Goal: Submit feedback/report problem

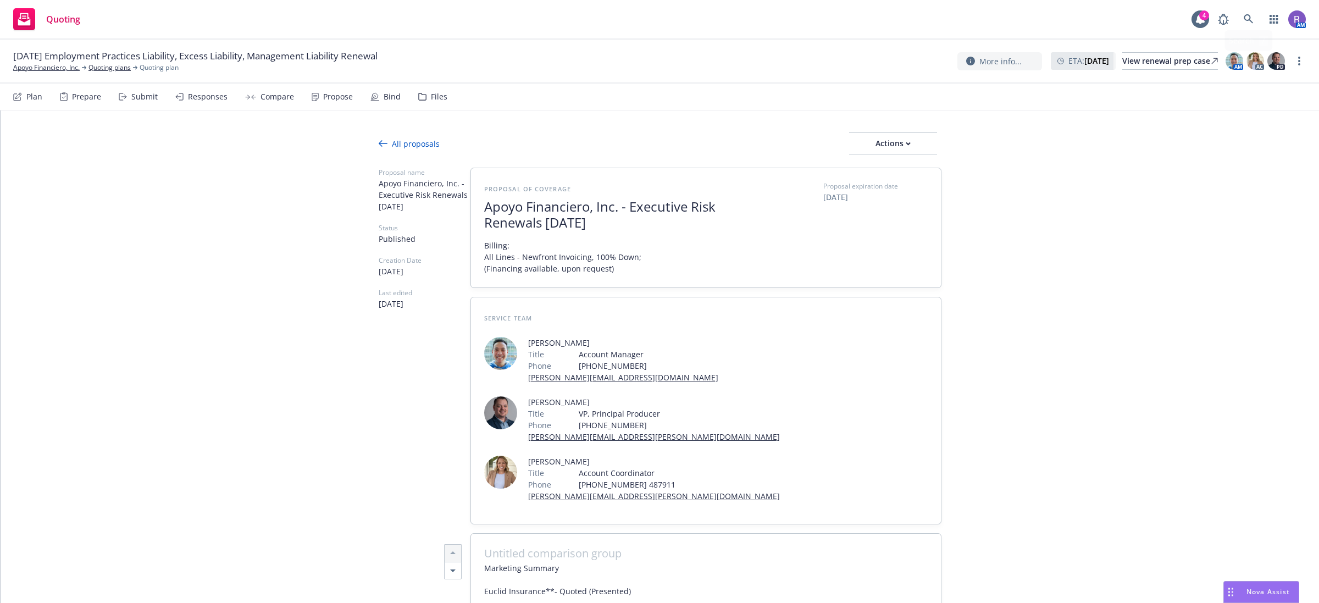
scroll to position [1917, 29]
type textarea "x"
